Goal: Transaction & Acquisition: Register for event/course

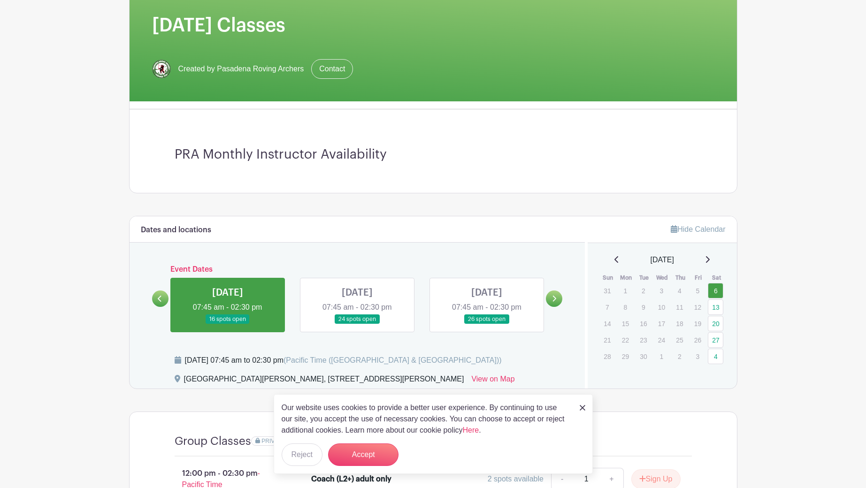
scroll to position [188, 0]
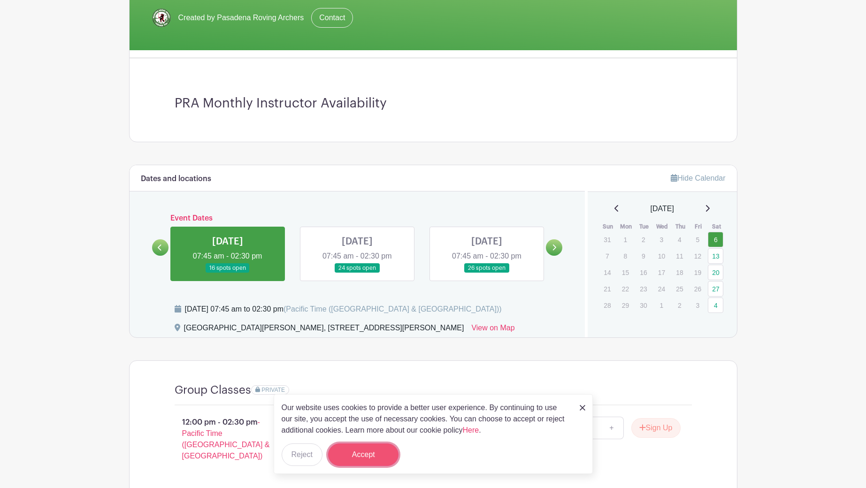
click at [371, 457] on button "Accept" at bounding box center [363, 455] width 70 height 23
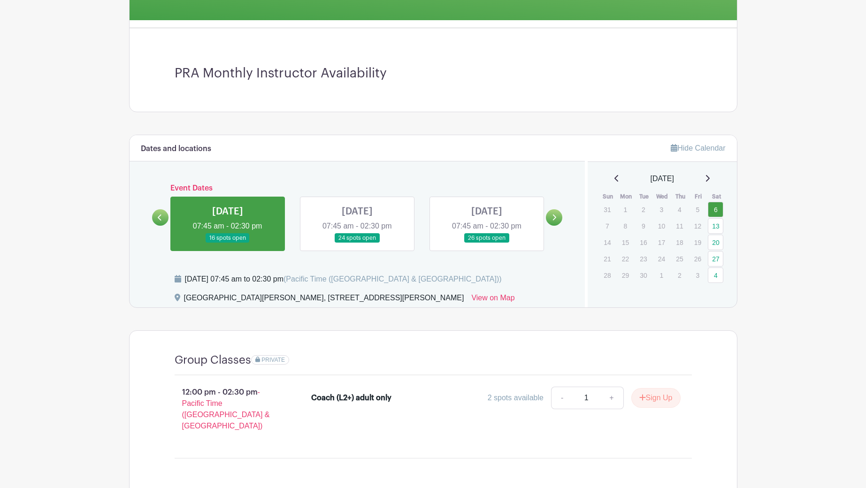
scroll to position [235, 0]
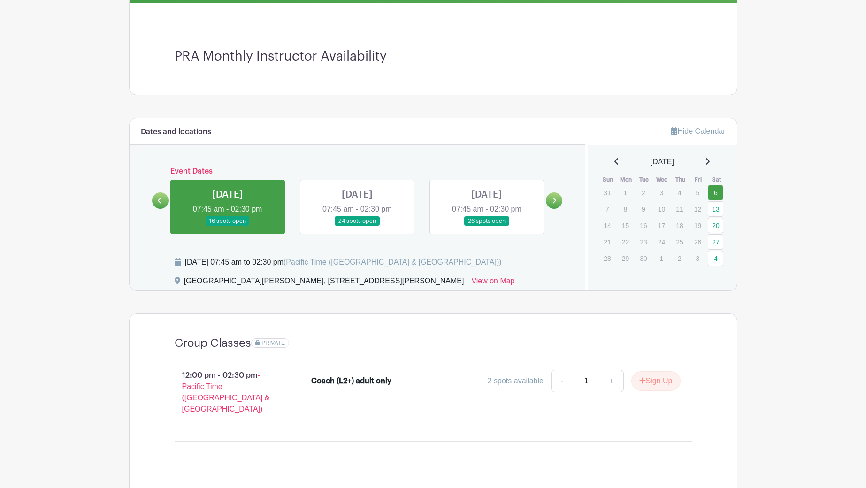
click at [487, 226] on link at bounding box center [487, 226] width 0 height 0
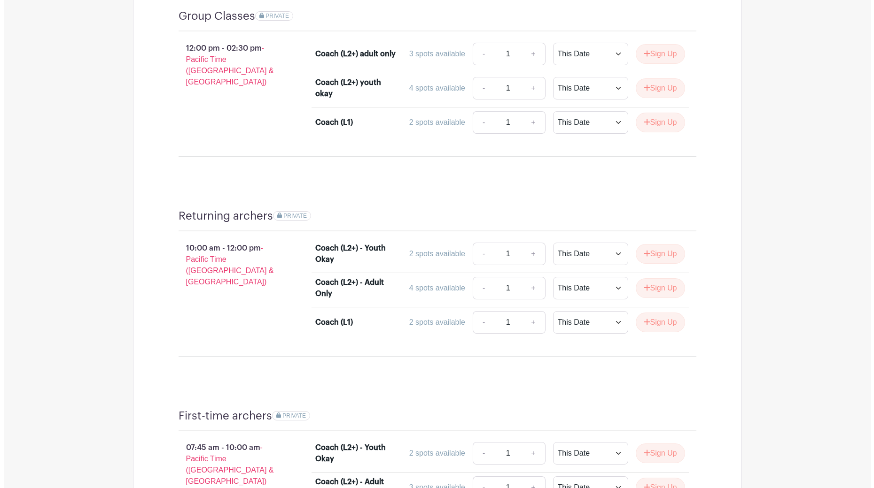
scroll to position [557, 0]
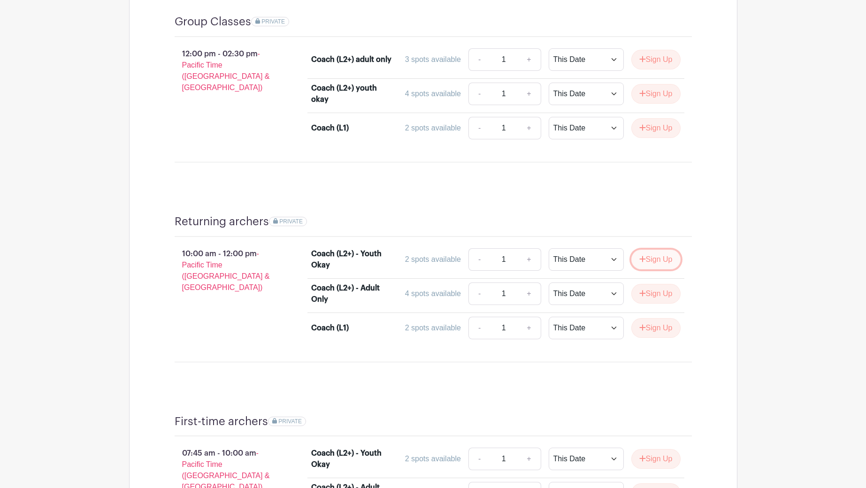
click at [664, 261] on button "Sign Up" at bounding box center [656, 260] width 49 height 20
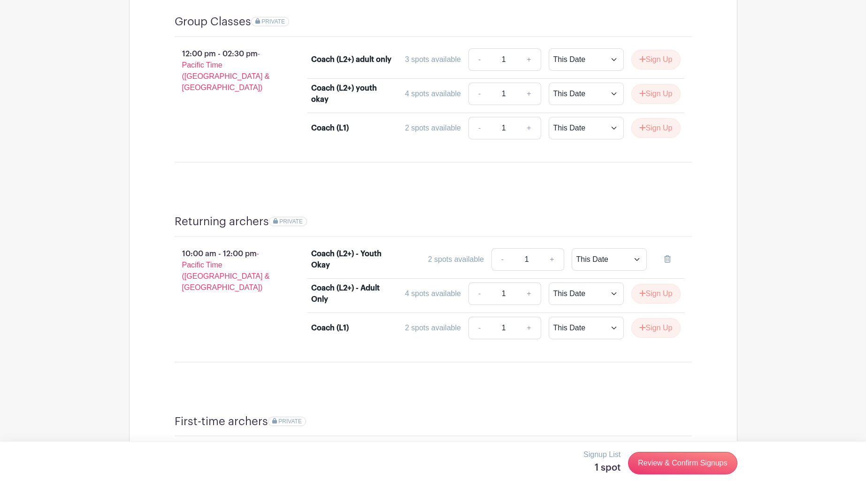
drag, startPoint x: 714, startPoint y: 364, endPoint x: 796, endPoint y: 405, distance: 91.2
click at [796, 405] on main "Log In Sign Up for Free PRA Education Events [DATE] Classes Created by Pasadena…" at bounding box center [433, 130] width 866 height 1374
click at [670, 465] on link "Review & Confirm Signups" at bounding box center [682, 463] width 109 height 23
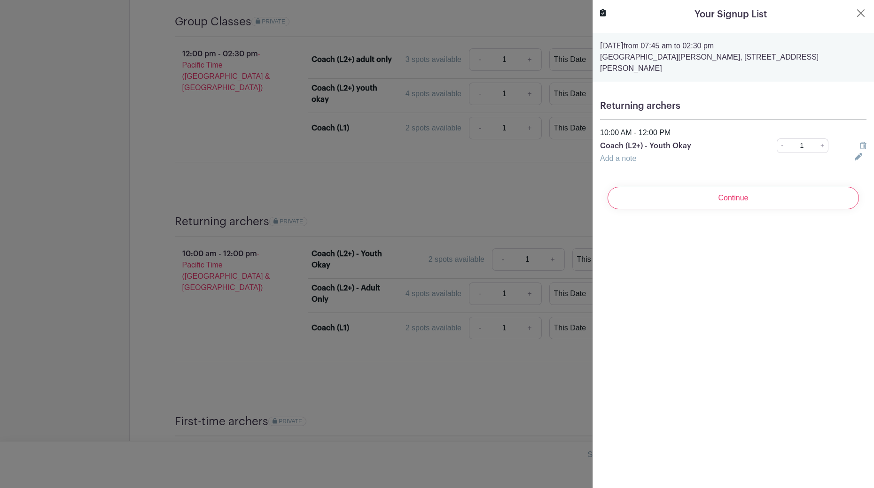
drag, startPoint x: 670, startPoint y: 465, endPoint x: 640, endPoint y: 372, distance: 97.4
click at [640, 372] on div "Your Signup List [DATE] 07:45 am to 02:30 pm [GEOGRAPHIC_DATA][PERSON_NAME], [S…" at bounding box center [733, 244] width 282 height 488
click at [716, 187] on input "Continue" at bounding box center [732, 198] width 251 height 23
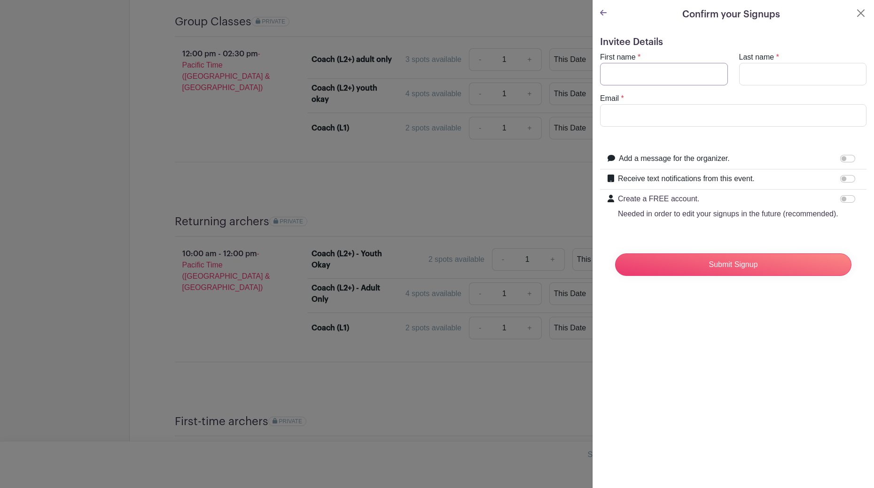
drag, startPoint x: 634, startPoint y: 74, endPoint x: 636, endPoint y: 79, distance: 6.1
click at [634, 74] on input "First name" at bounding box center [664, 74] width 128 height 23
click at [774, 74] on input "Last name" at bounding box center [803, 74] width 128 height 23
click at [645, 79] on input "First name" at bounding box center [664, 74] width 128 height 23
type input "[PERSON_NAME]"
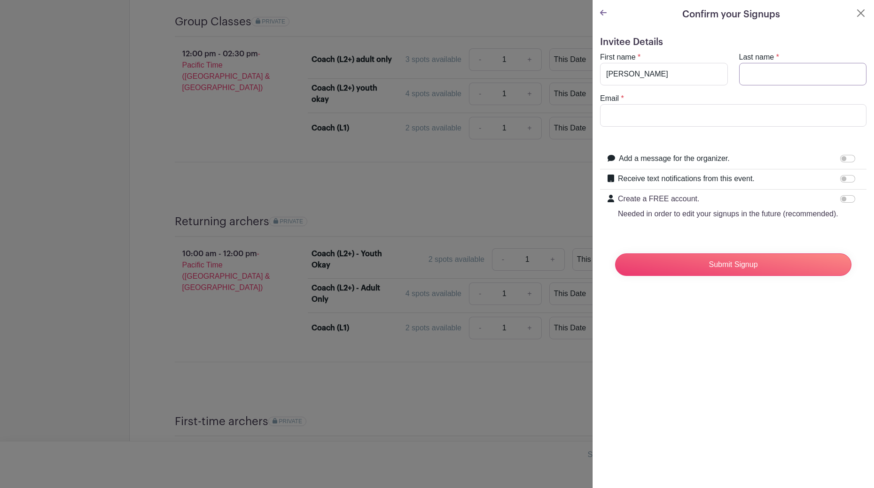
click at [758, 71] on input "Last name" at bounding box center [803, 74] width 128 height 23
type input "[PERSON_NAME]"
drag, startPoint x: 773, startPoint y: 113, endPoint x: 756, endPoint y: 112, distance: 17.4
click at [773, 113] on input "Email" at bounding box center [733, 115] width 266 height 23
type input "[EMAIL_ADDRESS][PERSON_NAME][DOMAIN_NAME]"
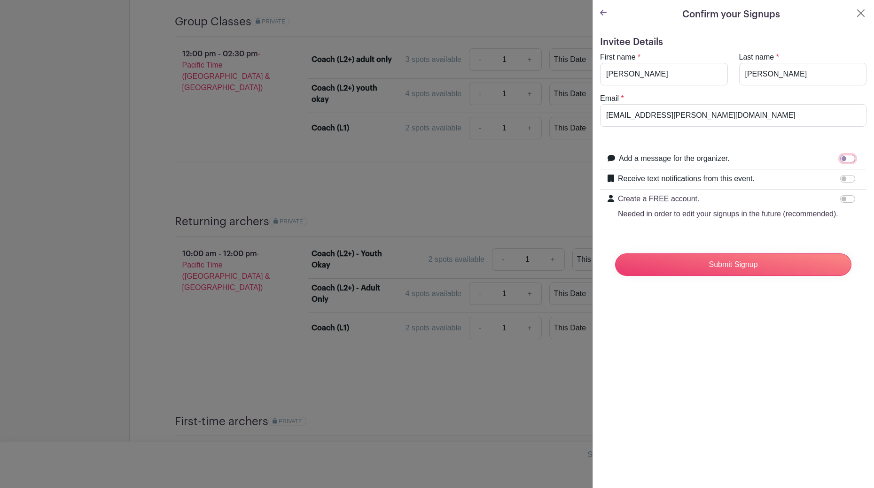
click at [840, 158] on input "Add a message for the organizer." at bounding box center [847, 159] width 15 height 8
checkbox input "true"
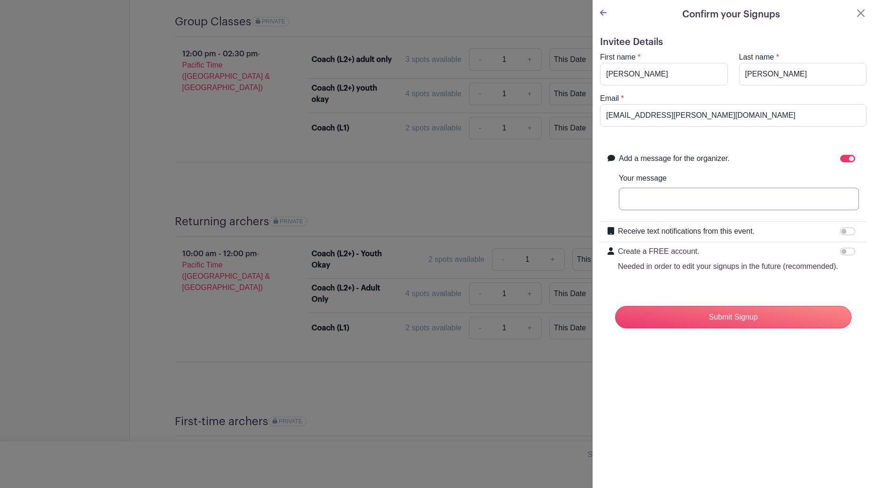
click at [634, 198] on input "Your message" at bounding box center [739, 199] width 240 height 23
drag, startPoint x: 840, startPoint y: 198, endPoint x: 928, endPoint y: 204, distance: 88.0
click at [866, 204] on html "Loading... Log In Sign Up for Free PRA Education Events [DATE] Classes Created …" at bounding box center [437, 130] width 874 height 1374
click at [845, 201] on input "Yes I meant to sign up for the returning archers class. I won't be able to teac…" at bounding box center [739, 199] width 240 height 23
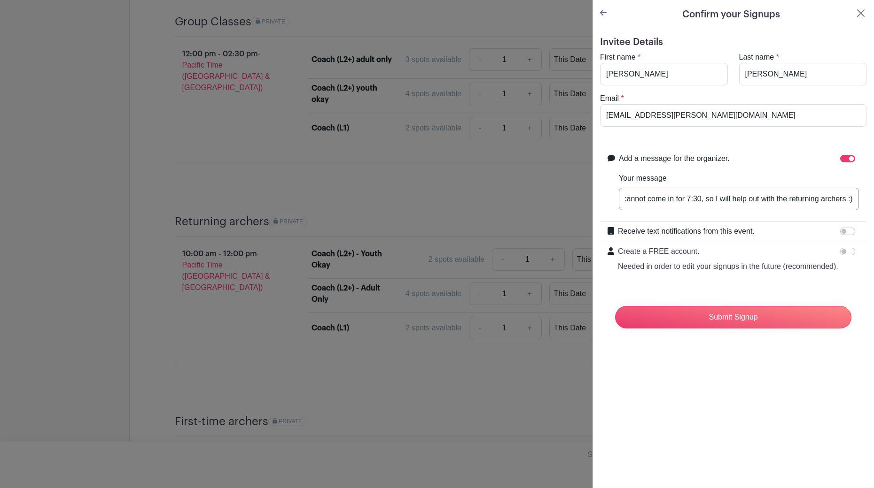
scroll to position [0, 531]
click at [838, 201] on input "Yes I meant to sign up for the returning archers class. I won't be able to teac…" at bounding box center [739, 199] width 240 height 23
drag, startPoint x: 741, startPoint y: 196, endPoint x: 516, endPoint y: 190, distance: 225.0
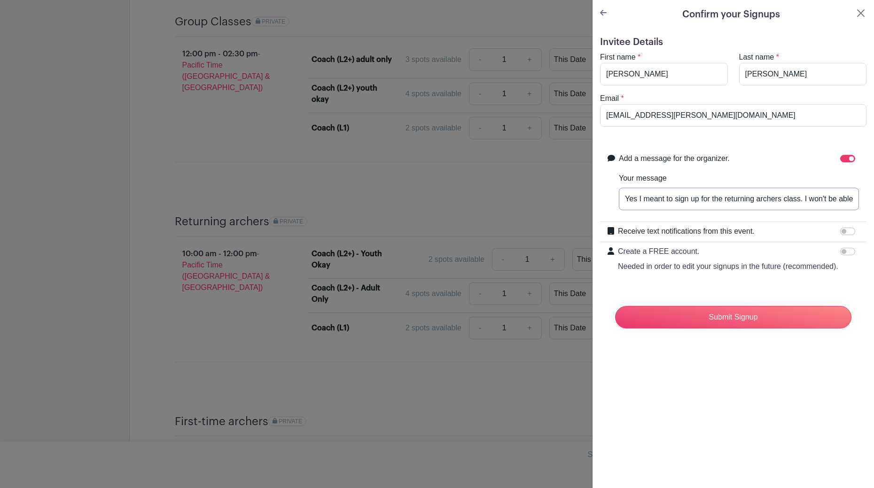
click at [638, 199] on input "Yes I meant to sign up for the returning archers class. I won't be able to teac…" at bounding box center [739, 199] width 240 height 23
type input "Yes, I meant to sign up for the returning archers class. I won't be able to tea…"
click at [738, 329] on input "Submit Signup" at bounding box center [733, 317] width 236 height 23
